Goal: Task Accomplishment & Management: Use online tool/utility

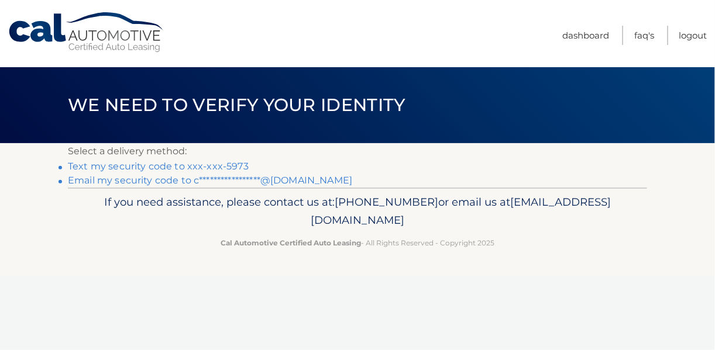
click at [175, 164] on link "Text my security code to xxx-xxx-5973" at bounding box center [158, 166] width 181 height 11
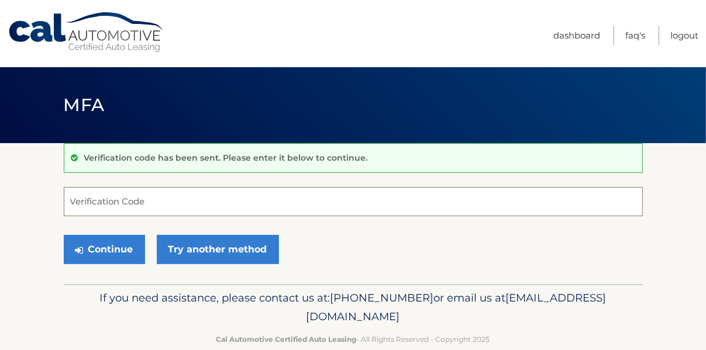
click at [164, 194] on input "Verification Code" at bounding box center [353, 201] width 579 height 29
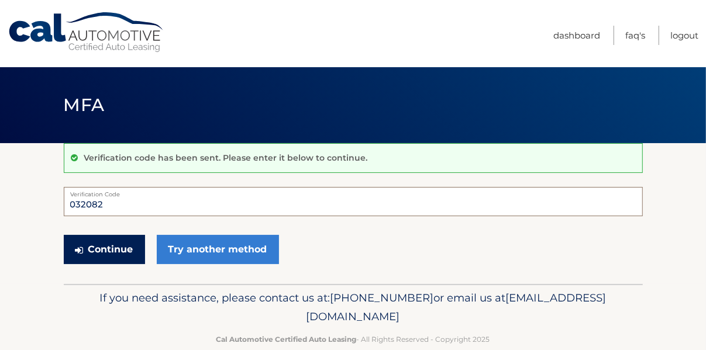
type input "032082"
click at [98, 242] on button "Continue" at bounding box center [104, 249] width 81 height 29
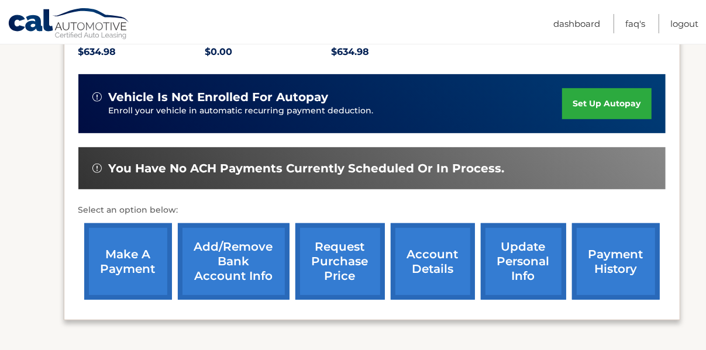
scroll to position [351, 0]
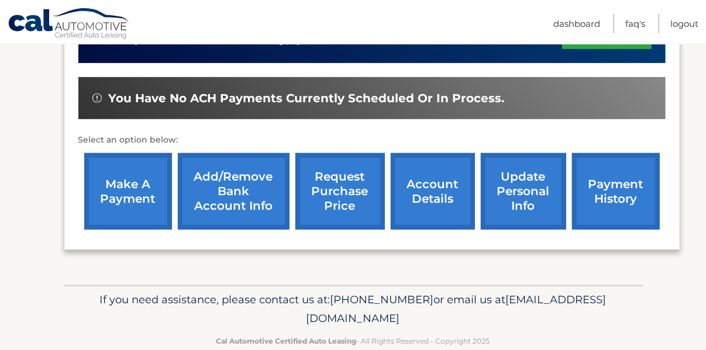
click at [104, 197] on link "make a payment" at bounding box center [128, 191] width 88 height 77
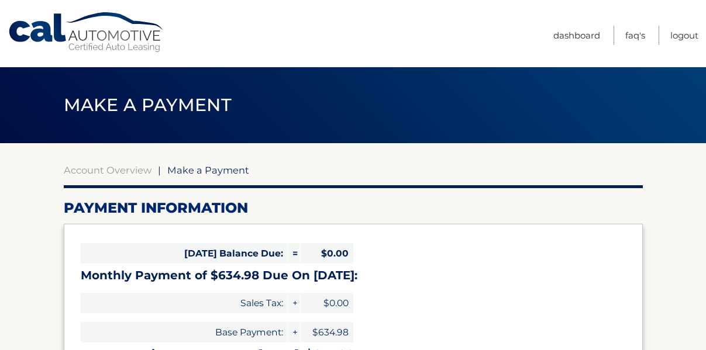
select select "ZDY5ZWU5MzYtY2FhNS00MDg4LTg0YTUtMTlhNDc5OWI5ZDlj"
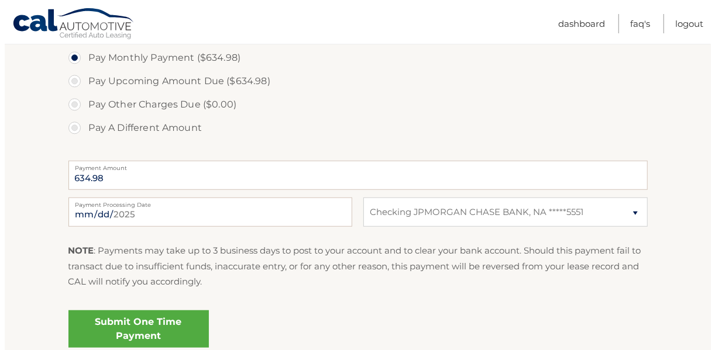
scroll to position [468, 0]
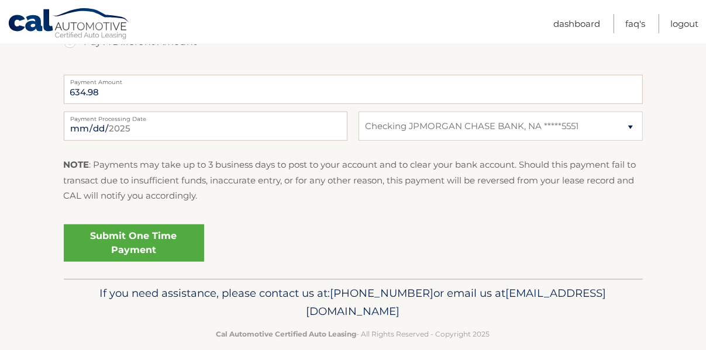
click at [134, 237] on link "Submit One Time Payment" at bounding box center [134, 243] width 140 height 37
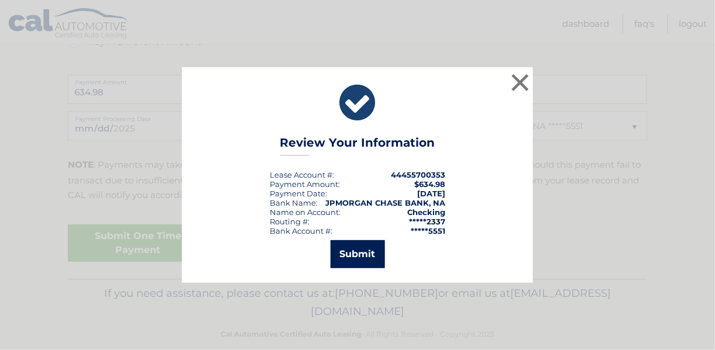
click at [353, 241] on button "Submit" at bounding box center [357, 254] width 54 height 28
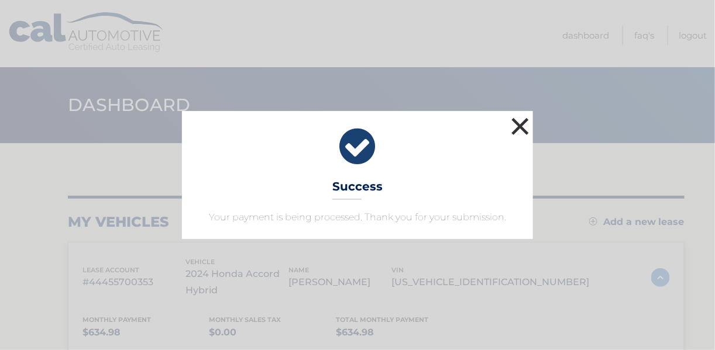
click at [515, 122] on button "×" at bounding box center [519, 126] width 23 height 23
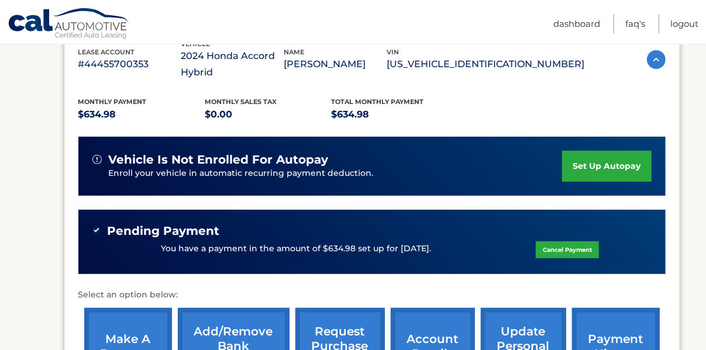
scroll to position [234, 0]
